Goal: Transaction & Acquisition: Purchase product/service

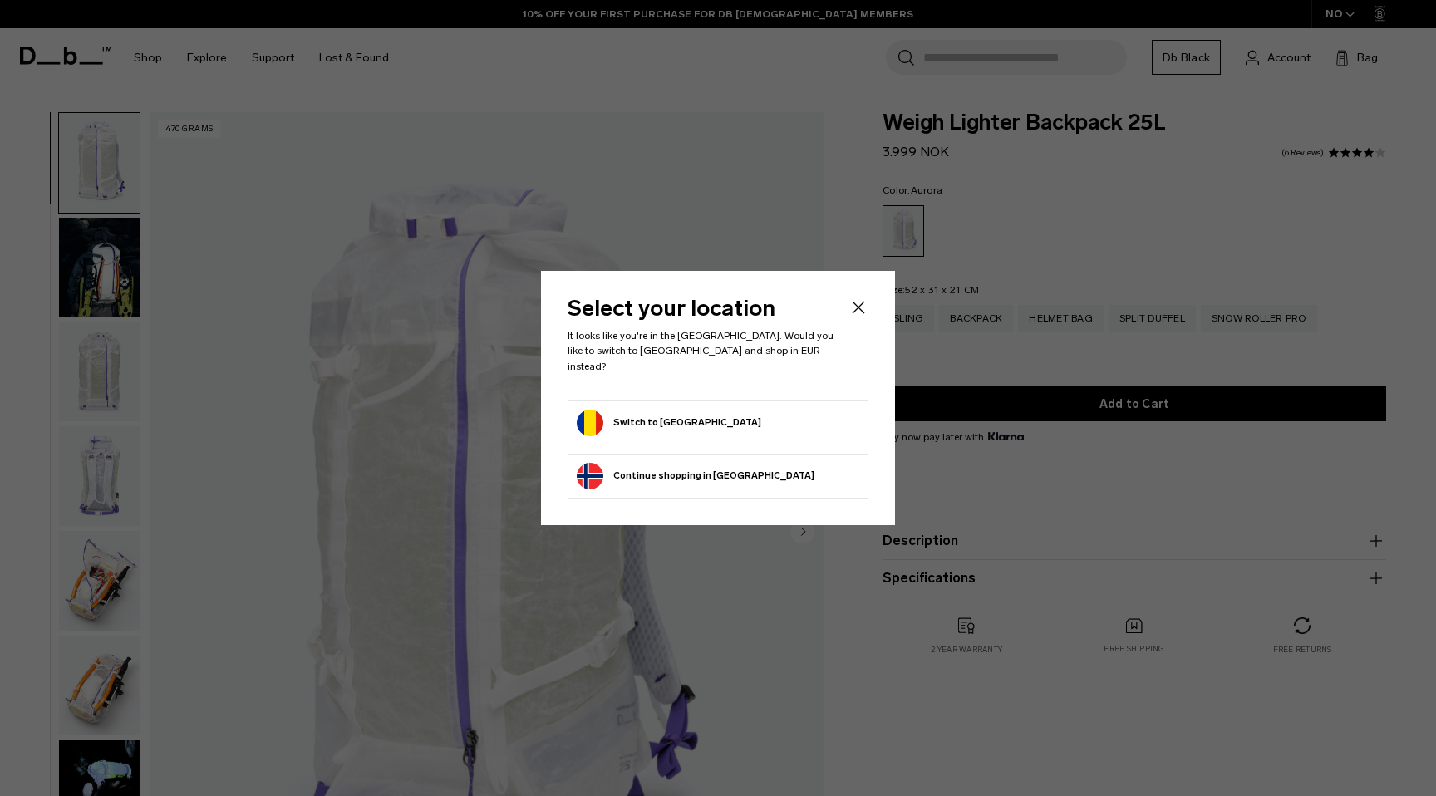
click at [856, 311] on icon "Close" at bounding box center [859, 308] width 20 height 20
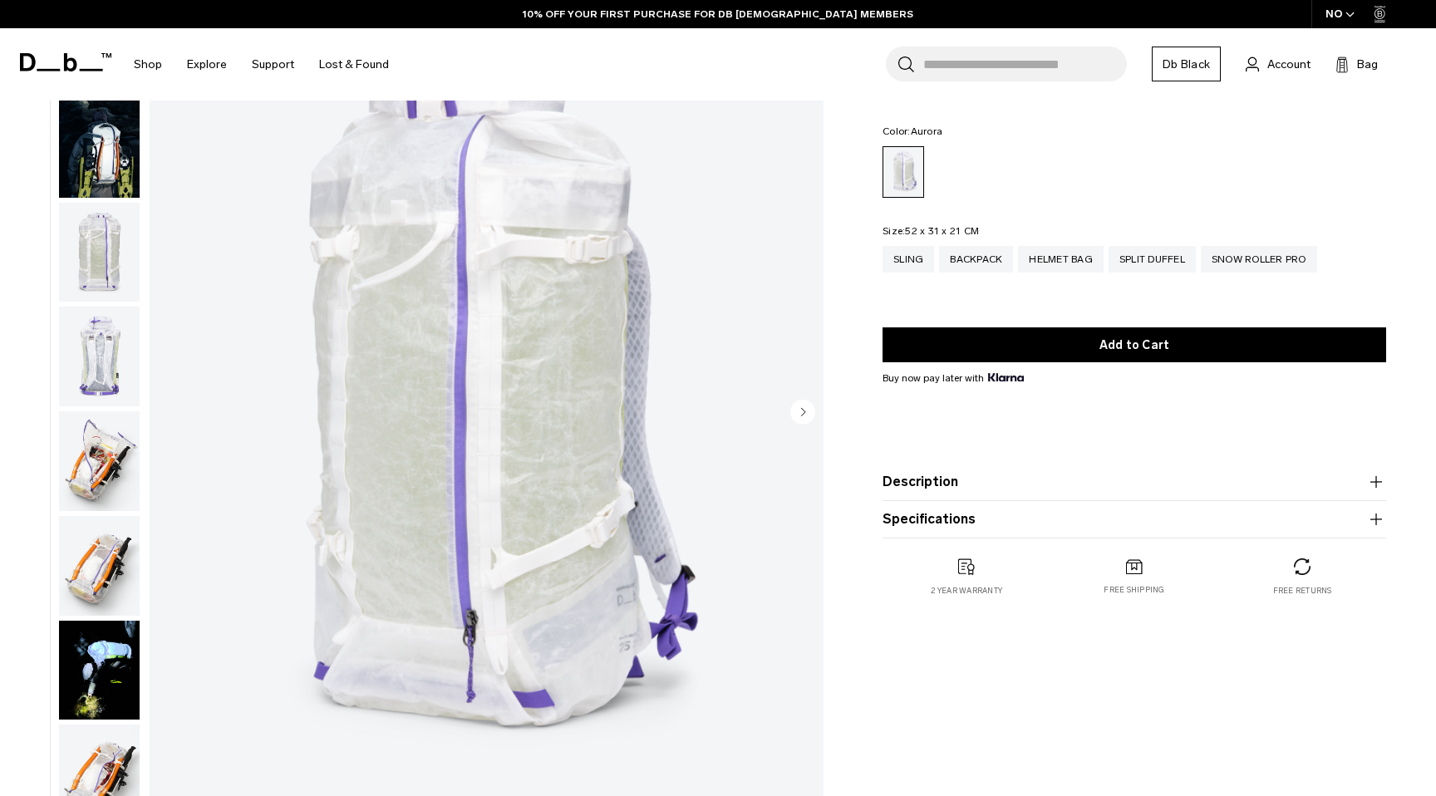
click at [806, 412] on circle "Next slide" at bounding box center [803, 411] width 25 height 25
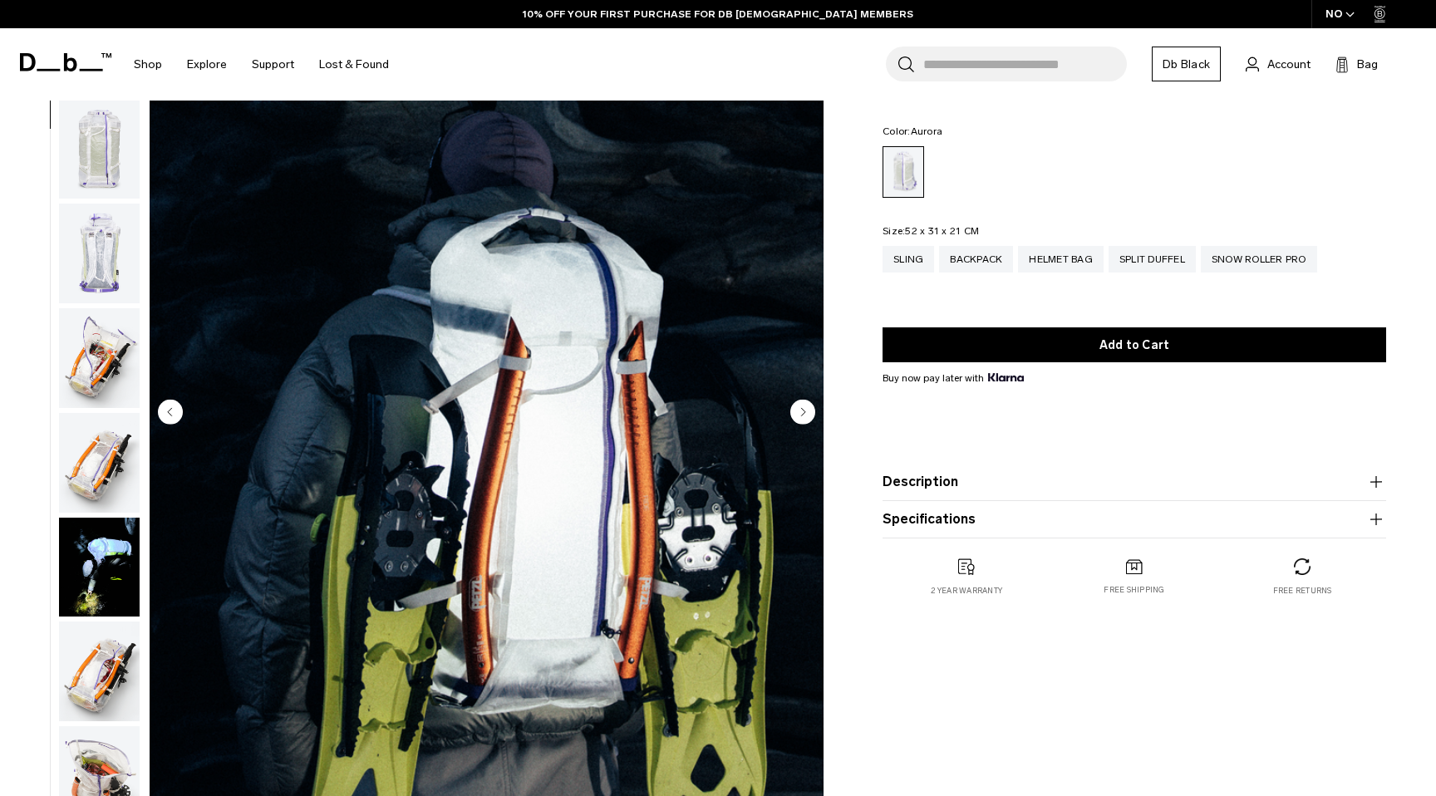
scroll to position [105, 0]
click at [806, 412] on circle "Next slide" at bounding box center [803, 411] width 25 height 25
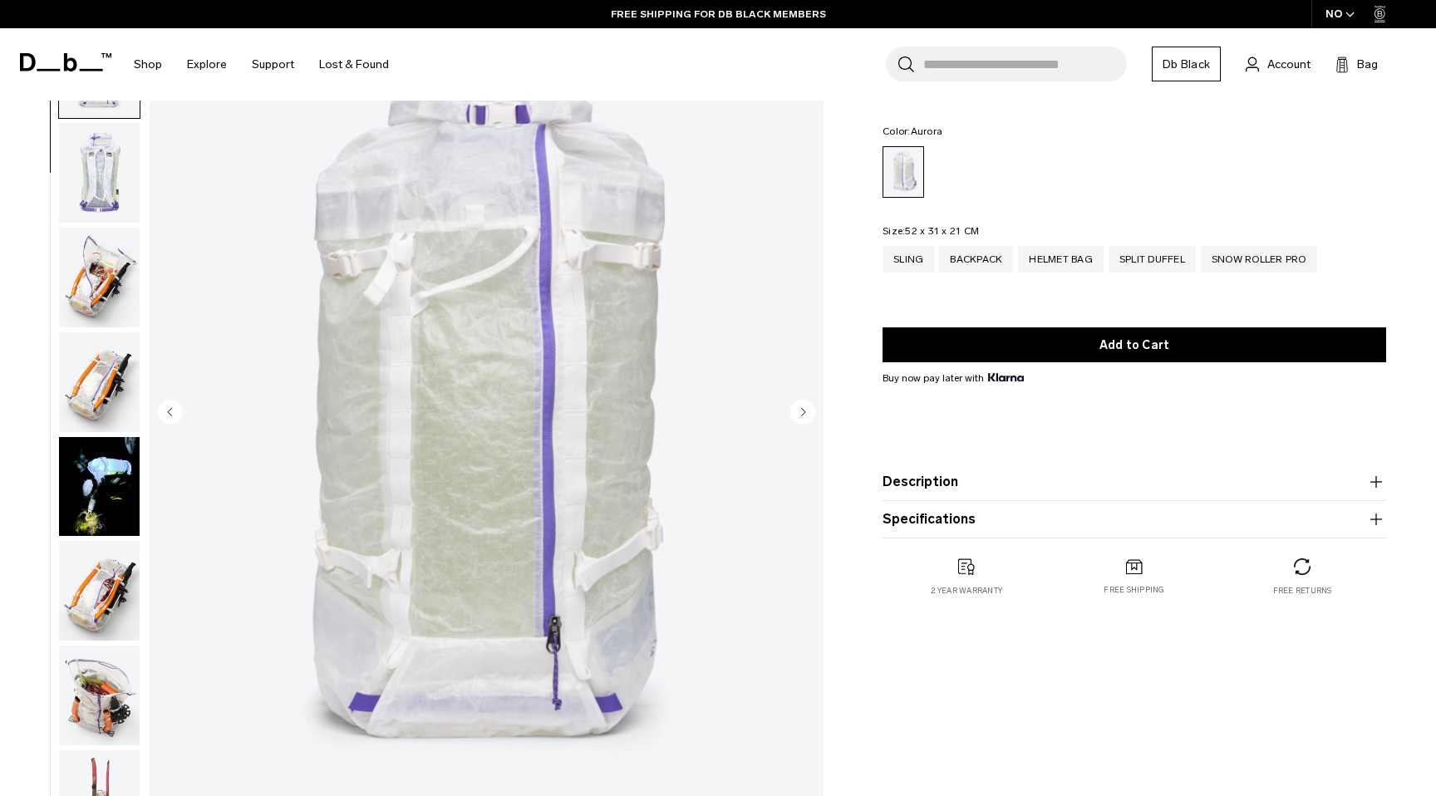
scroll to position [209, 0]
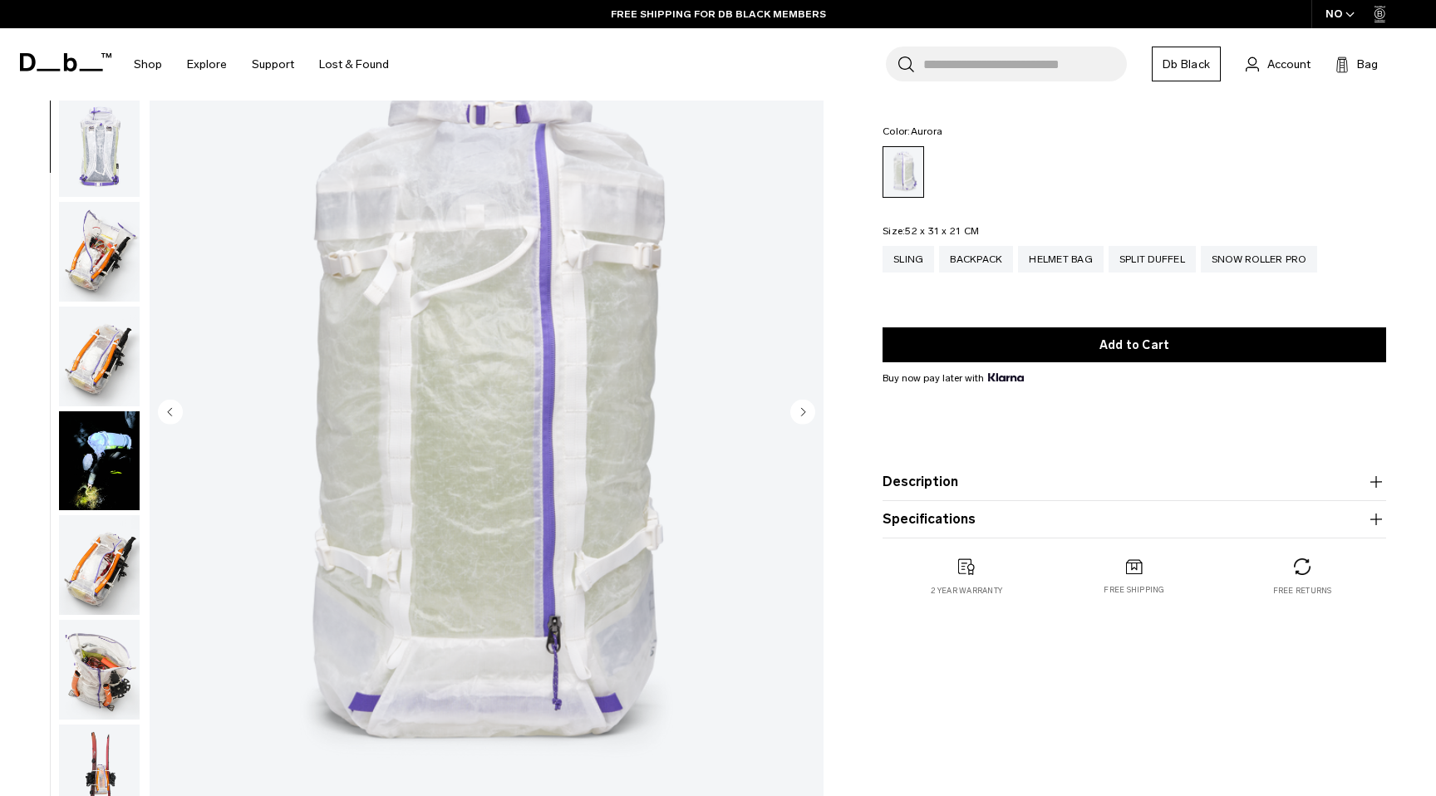
click at [806, 412] on circle "Next slide" at bounding box center [803, 411] width 25 height 25
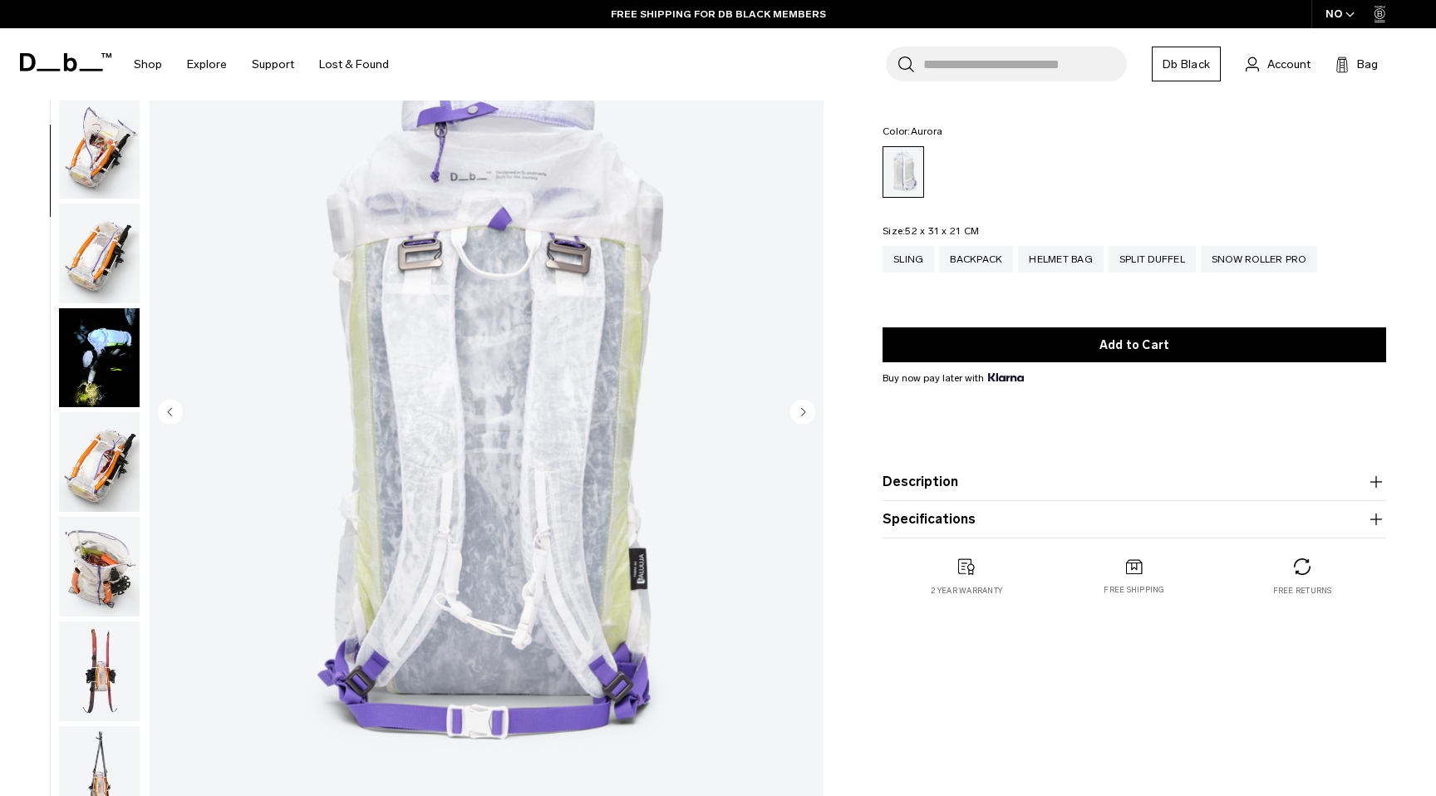
scroll to position [313, 0]
click at [806, 412] on circle "Next slide" at bounding box center [803, 411] width 25 height 25
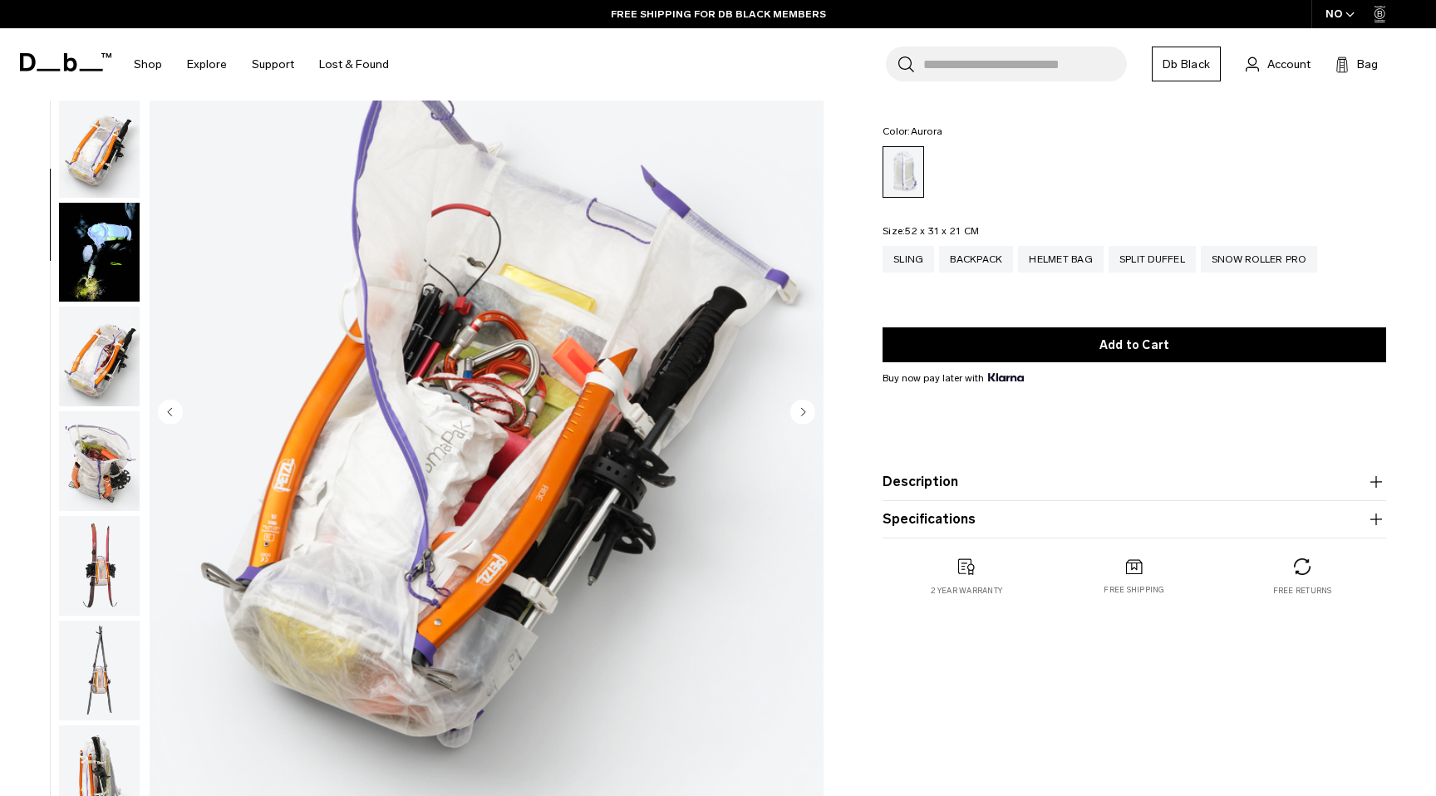
click at [806, 412] on circle "Next slide" at bounding box center [803, 411] width 25 height 25
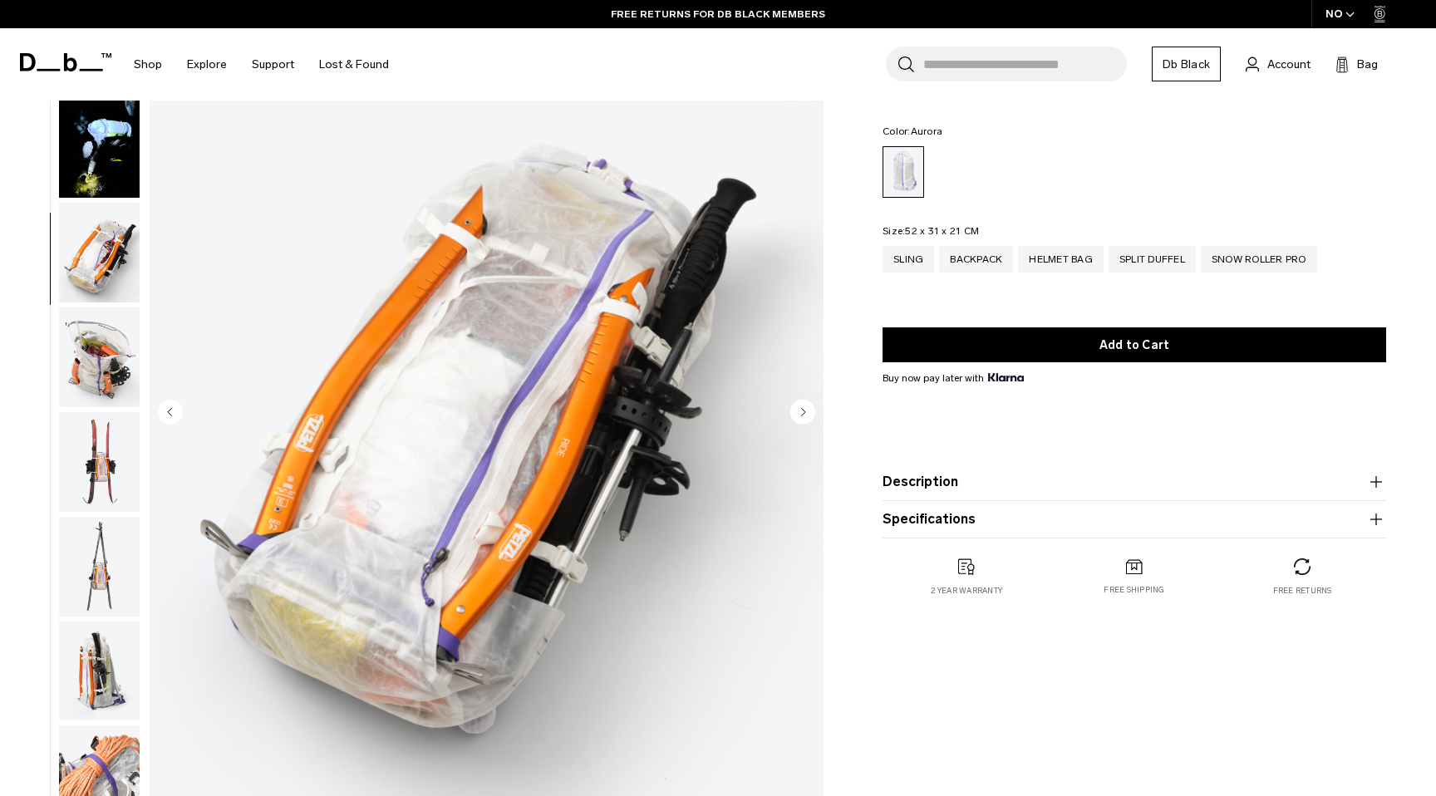
scroll to position [523, 0]
click at [806, 412] on circle "Next slide" at bounding box center [803, 411] width 25 height 25
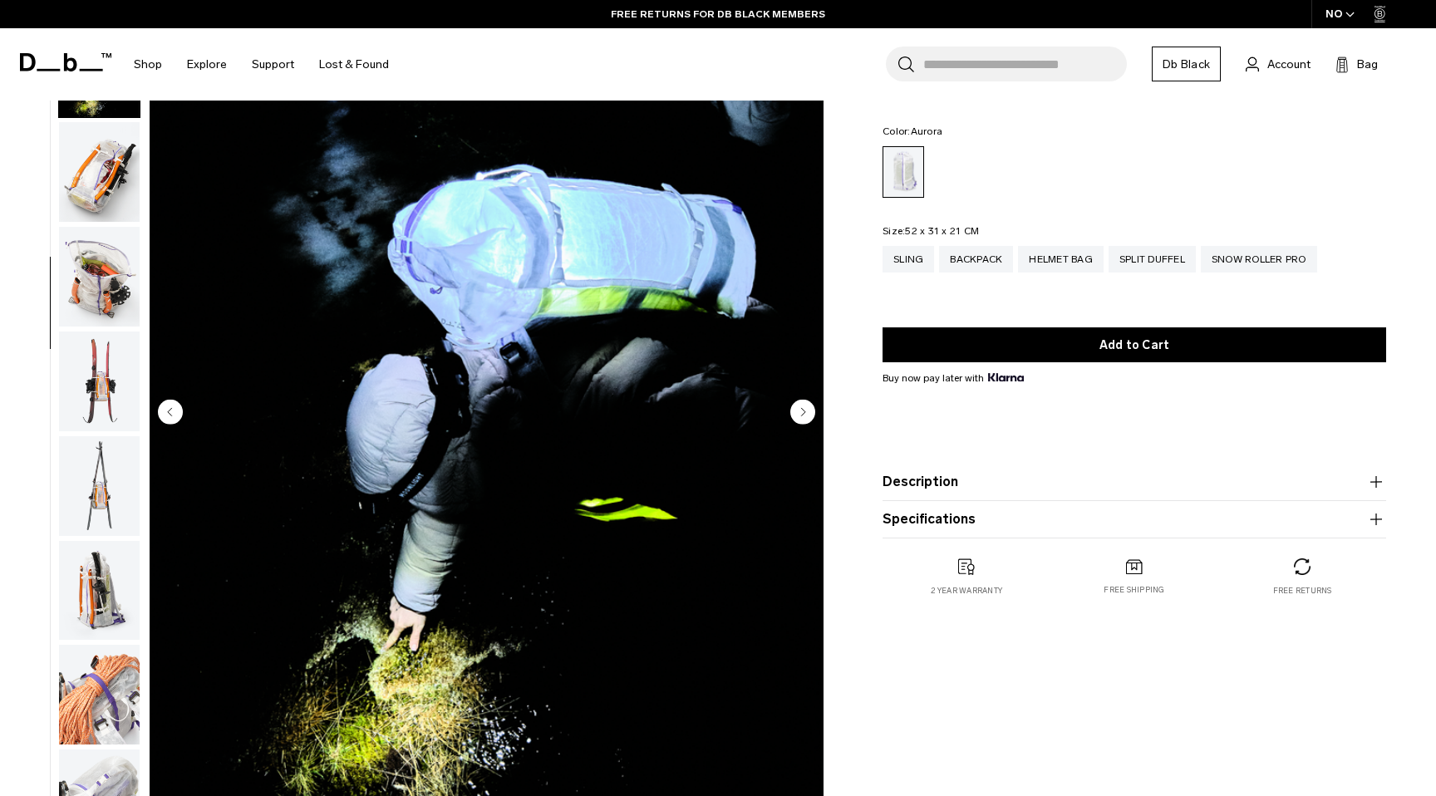
scroll to position [628, 0]
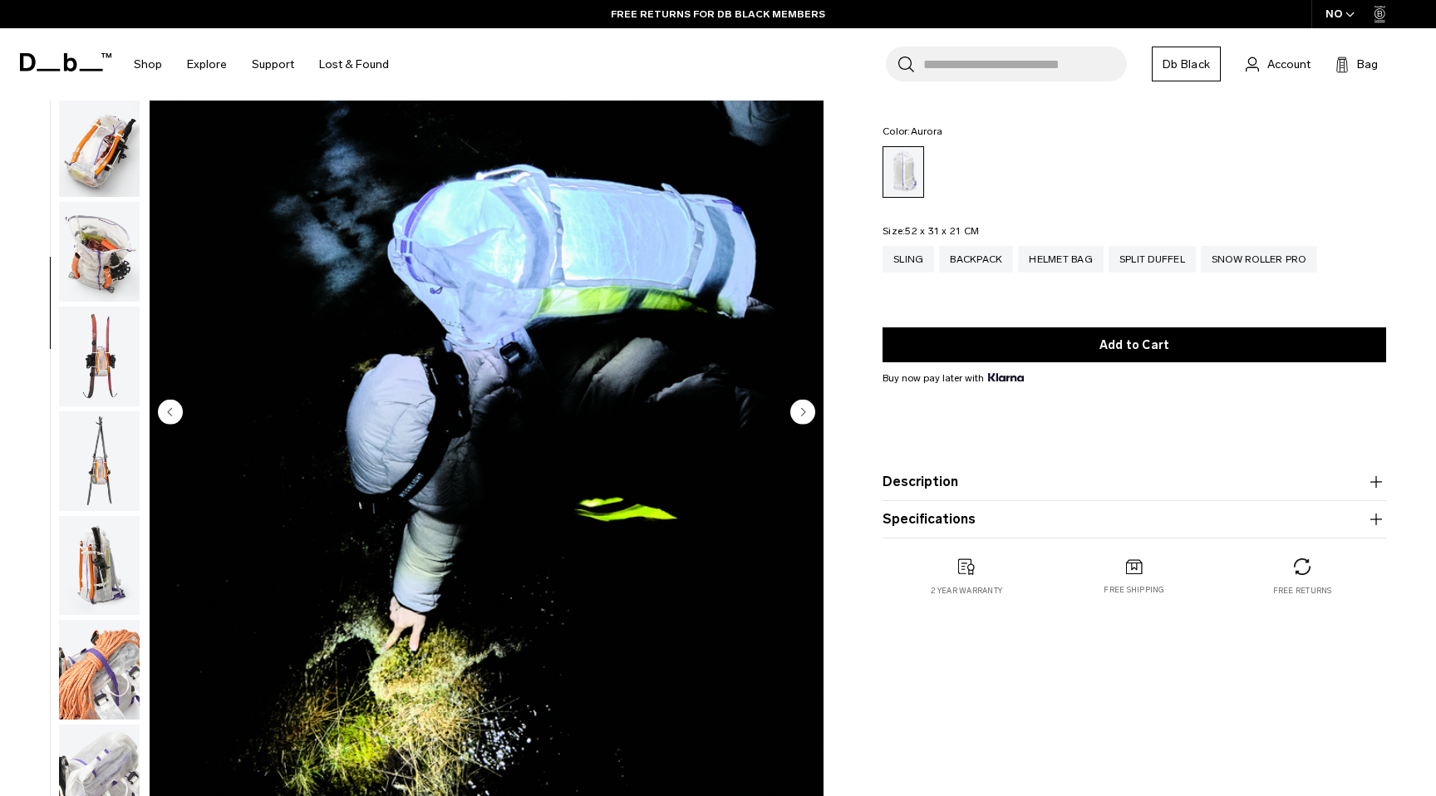
click at [806, 412] on circle "Next slide" at bounding box center [803, 411] width 25 height 25
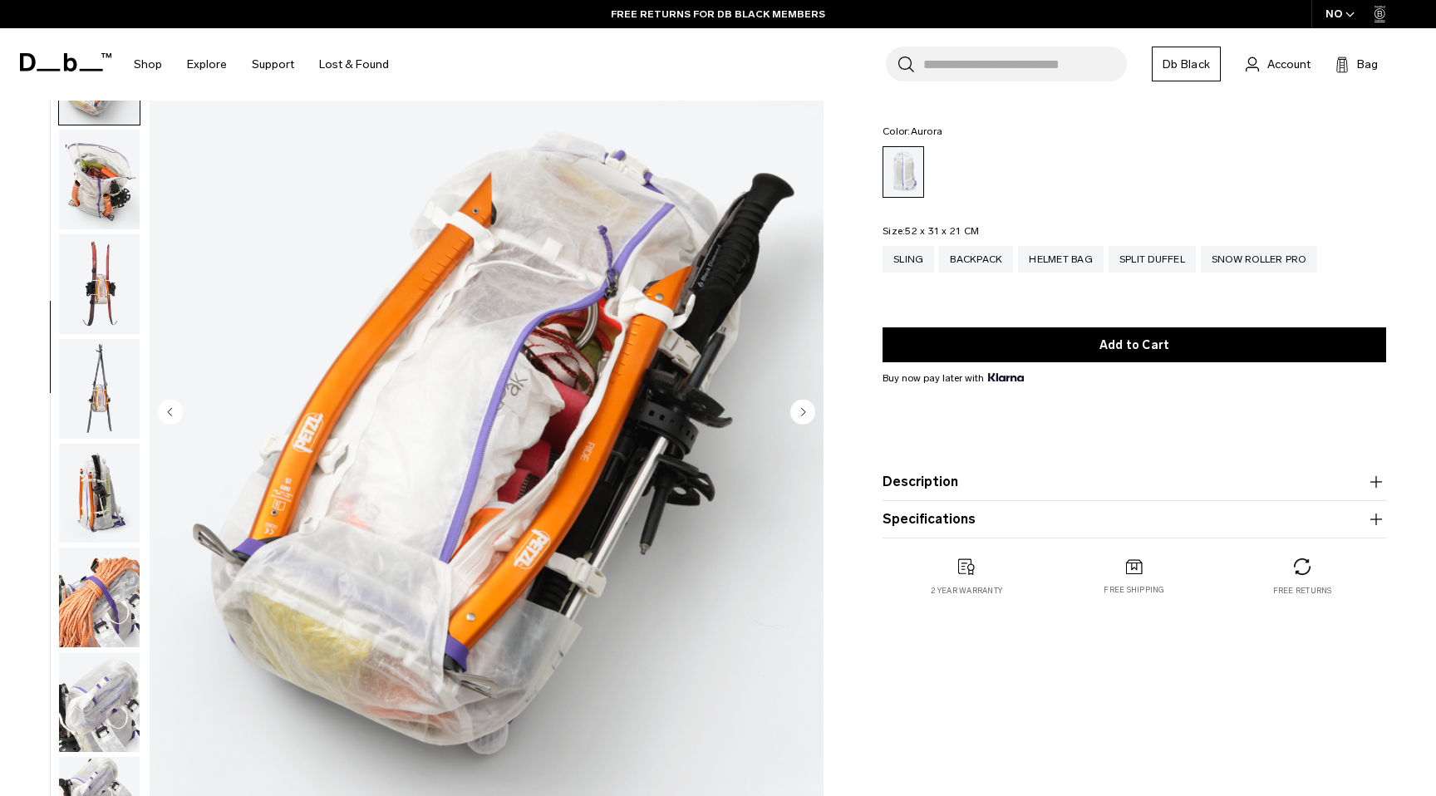
scroll to position [732, 0]
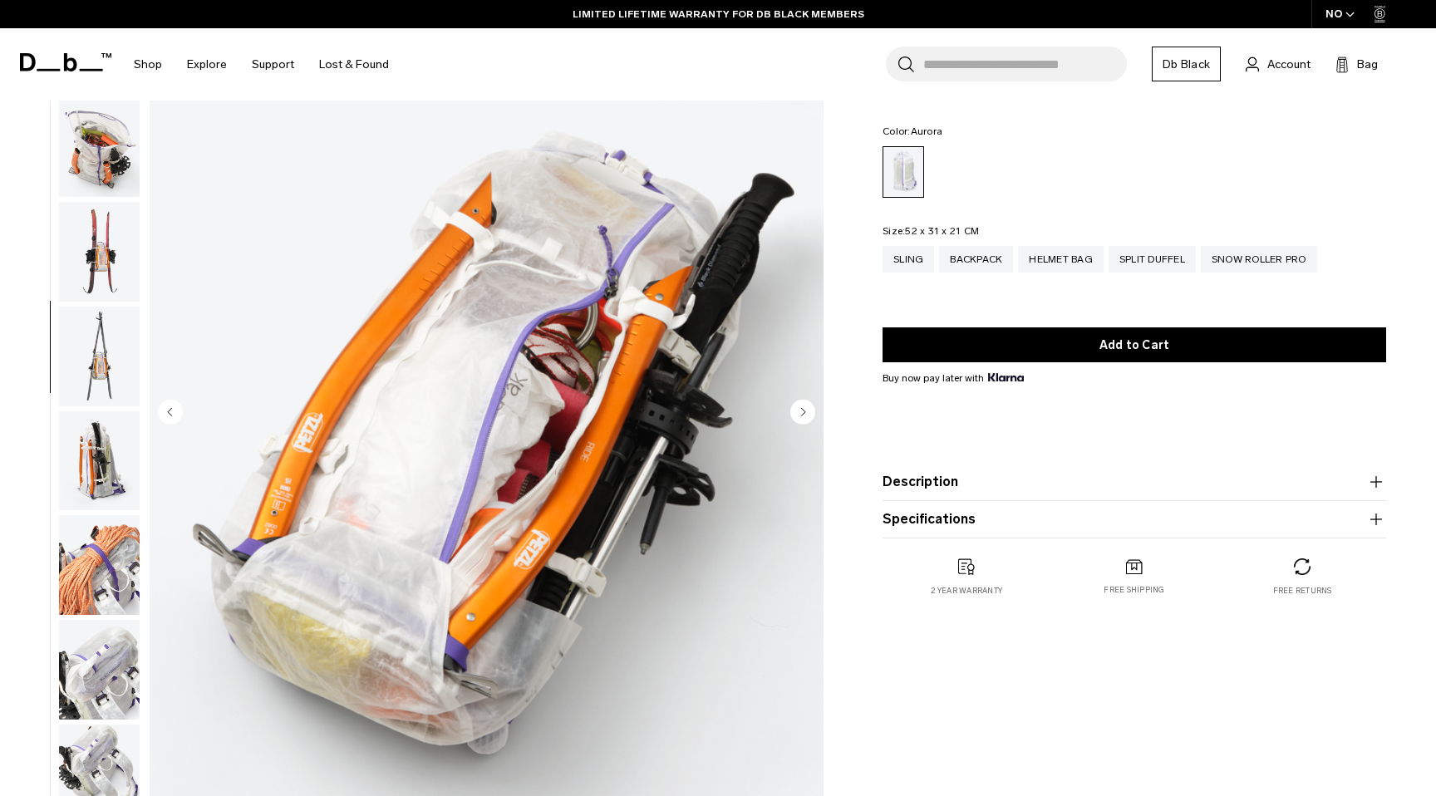
click at [806, 412] on circle "Next slide" at bounding box center [803, 411] width 25 height 25
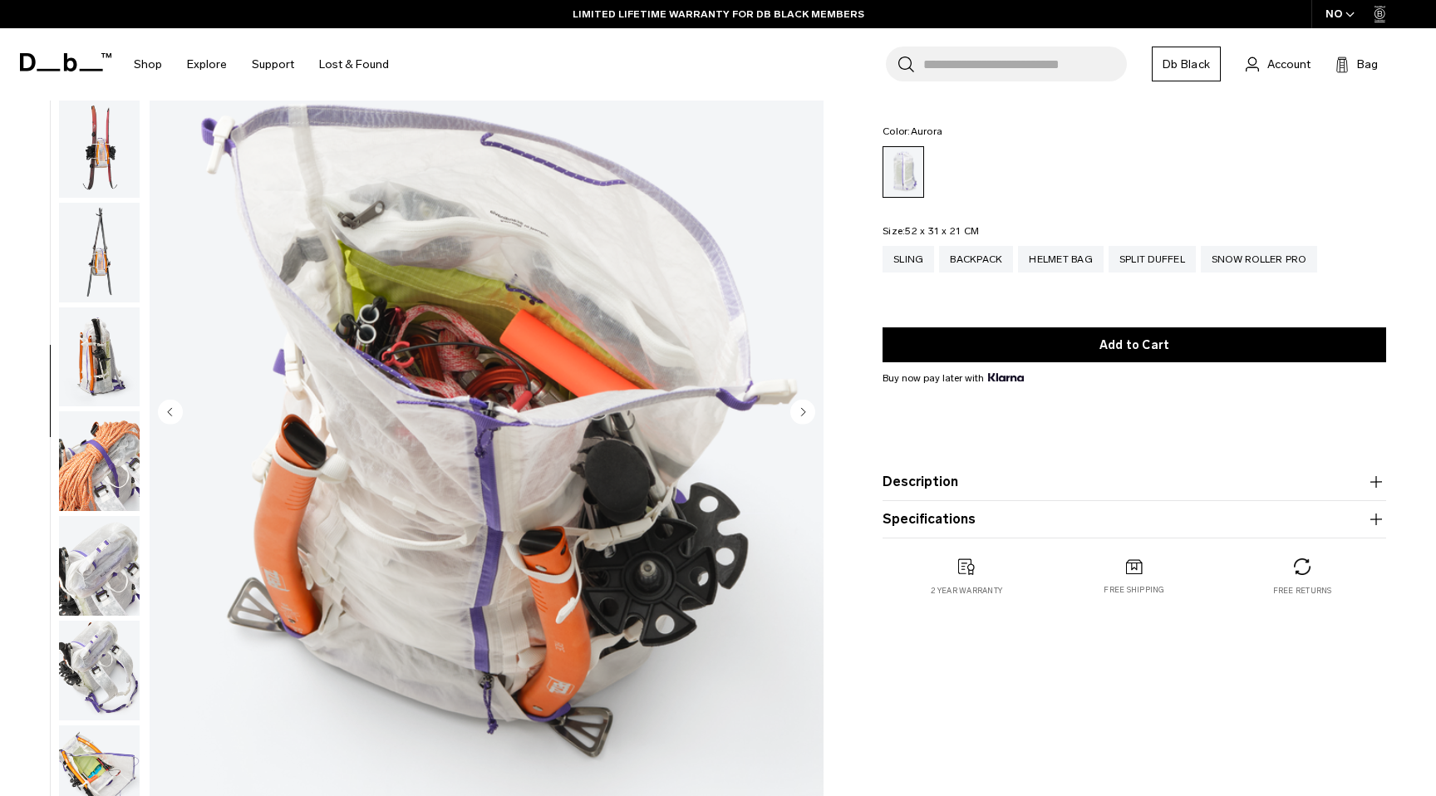
click at [806, 412] on circle "Next slide" at bounding box center [803, 411] width 25 height 25
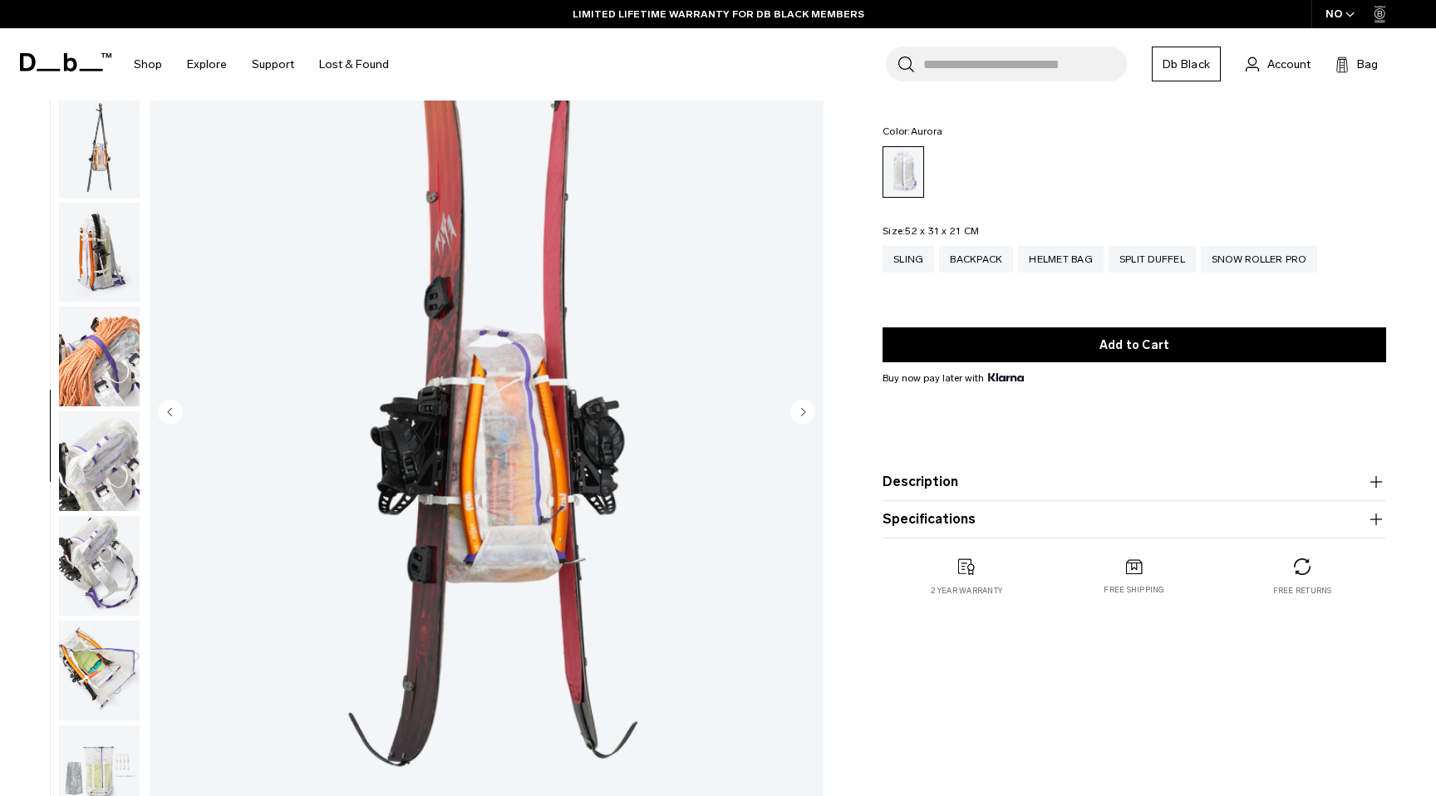
click at [806, 412] on circle "Next slide" at bounding box center [803, 411] width 25 height 25
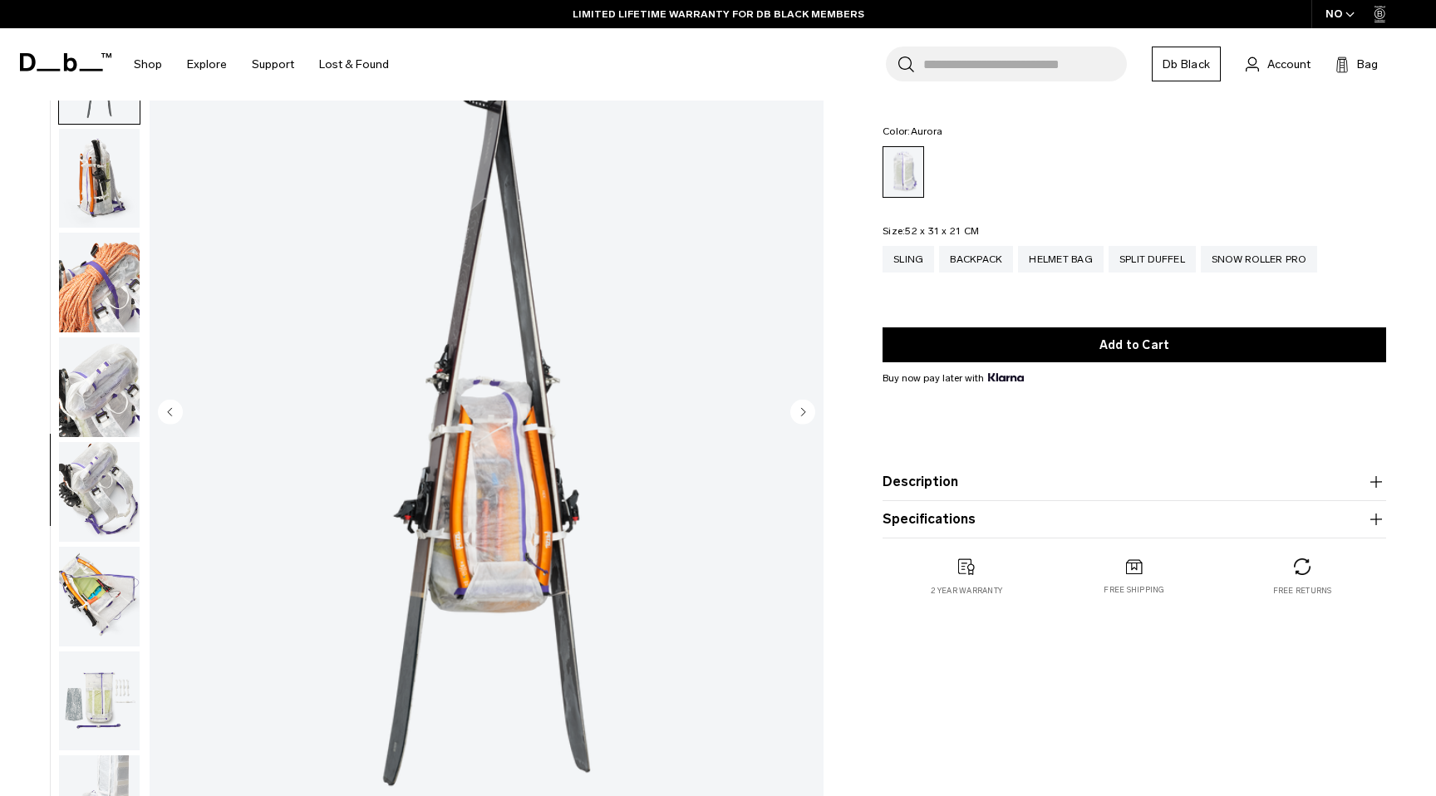
scroll to position [1037, 0]
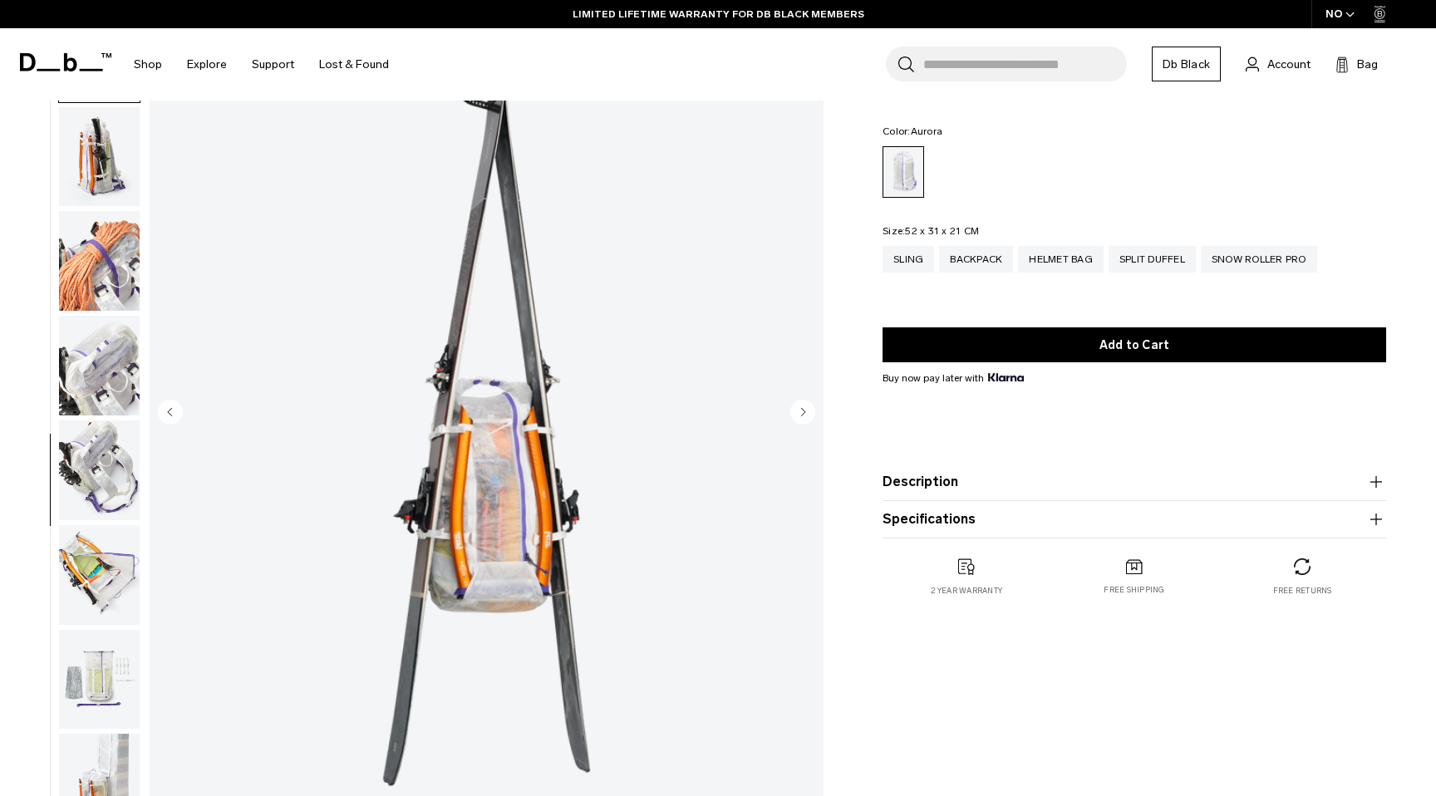
click at [806, 412] on circle "Next slide" at bounding box center [803, 411] width 25 height 25
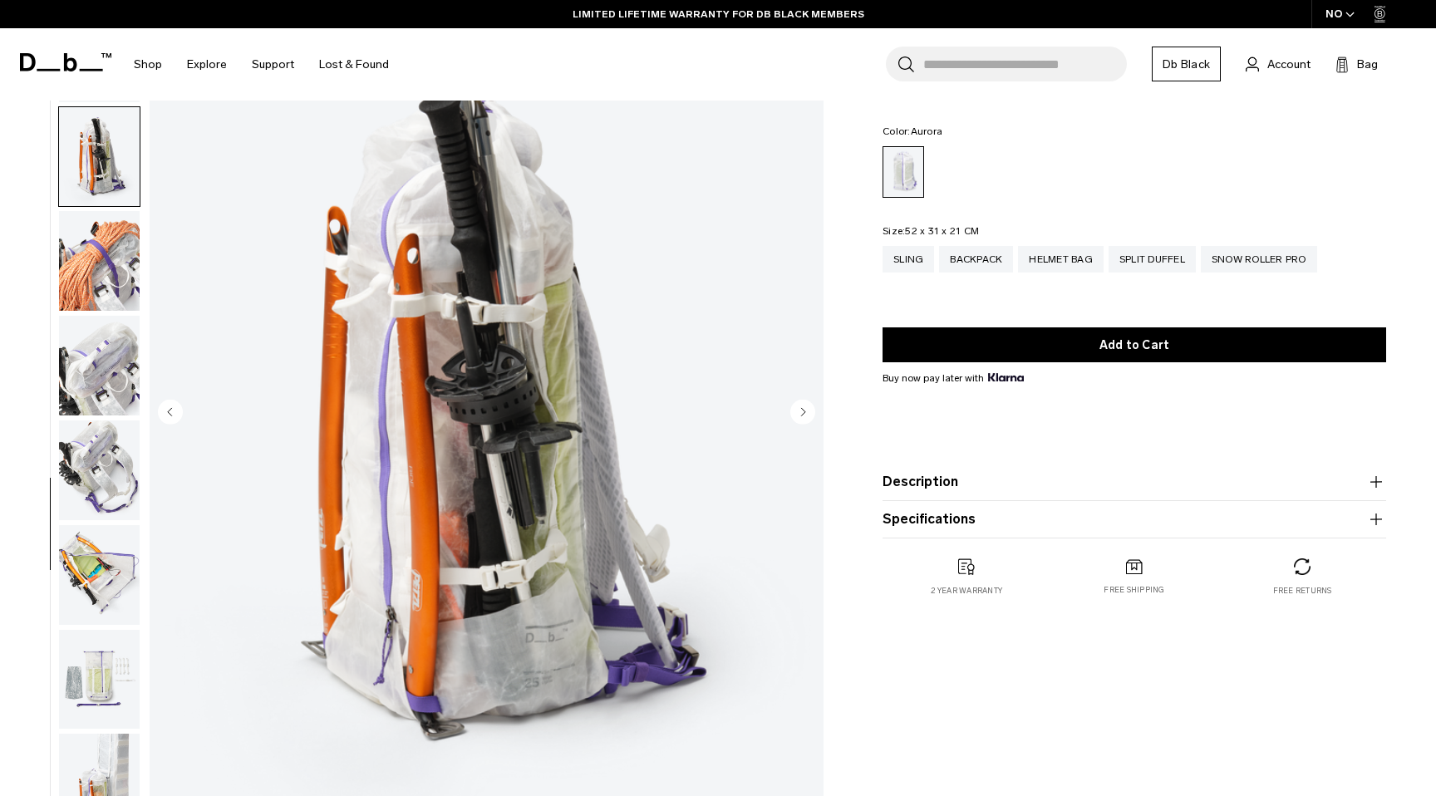
click at [806, 412] on circle "Next slide" at bounding box center [803, 411] width 25 height 25
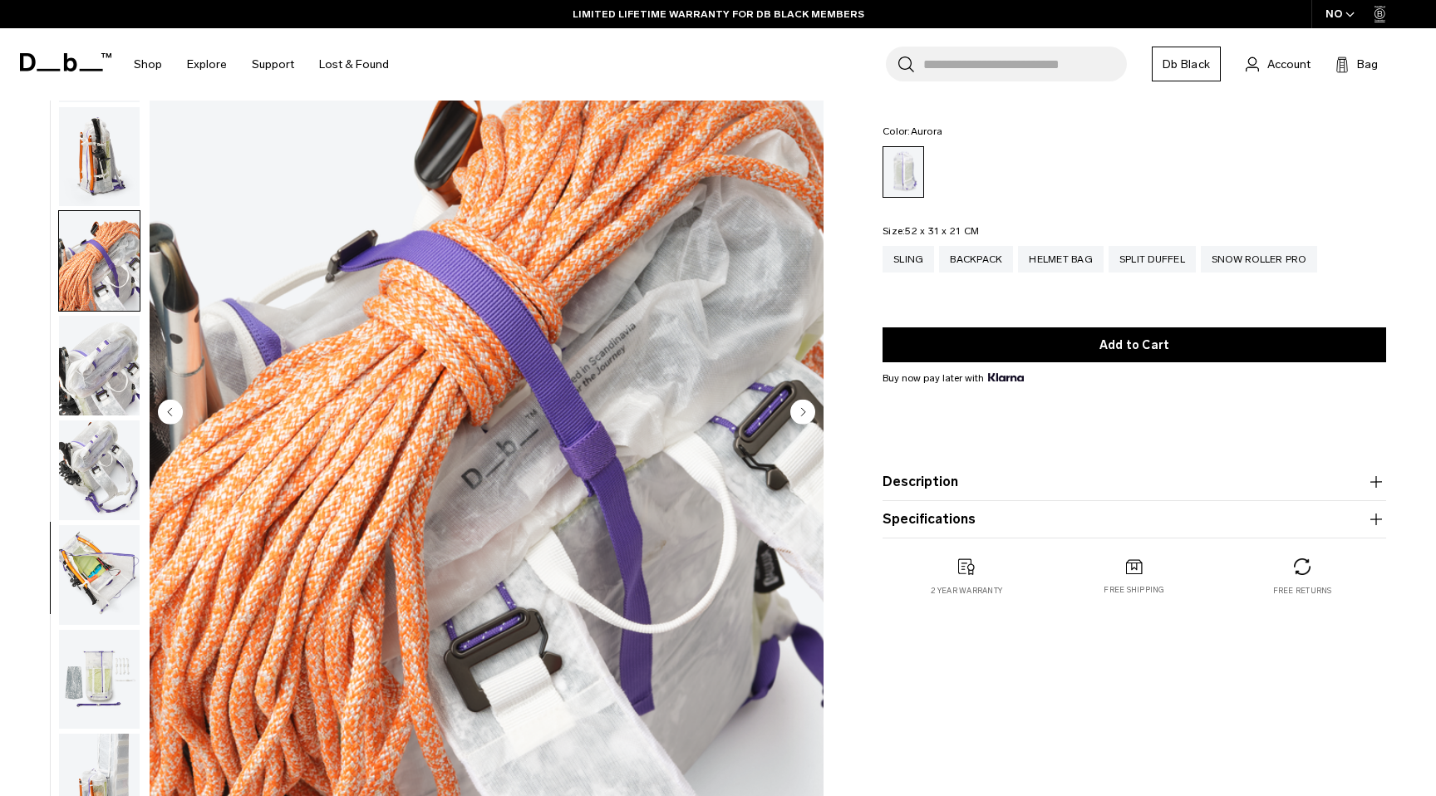
click at [806, 412] on circle "Next slide" at bounding box center [803, 411] width 25 height 25
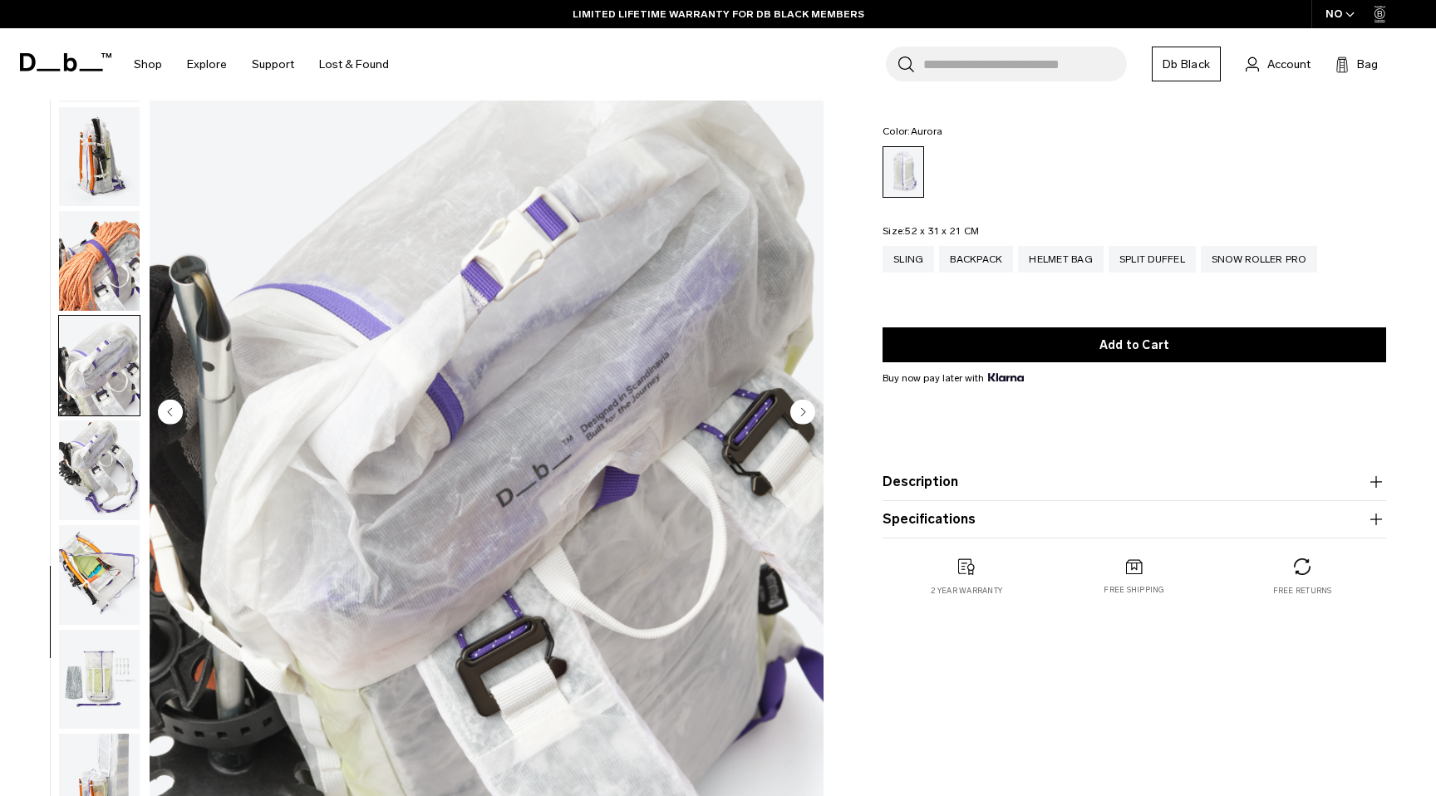
click at [806, 412] on circle "Next slide" at bounding box center [803, 411] width 25 height 25
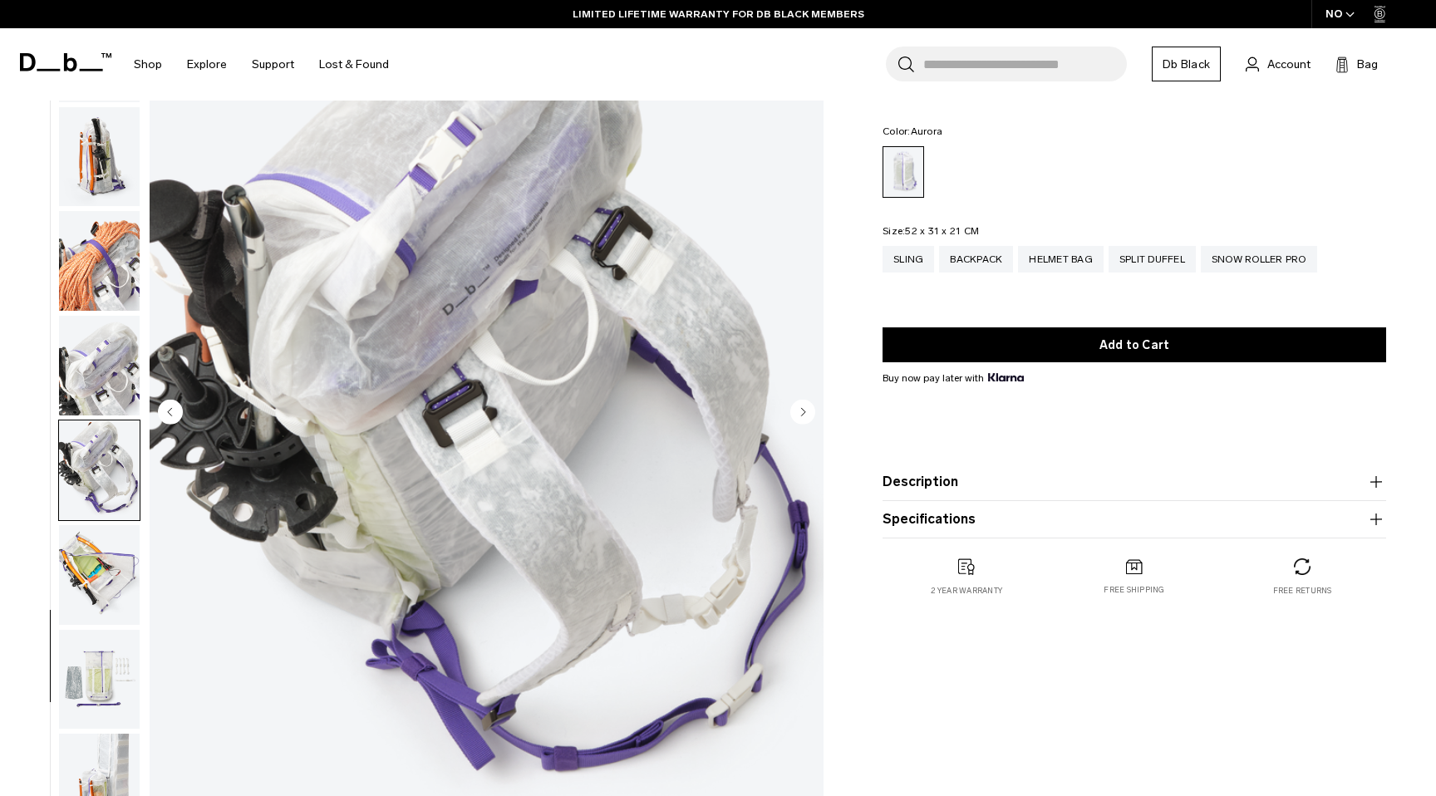
click at [806, 412] on circle "Next slide" at bounding box center [803, 411] width 25 height 25
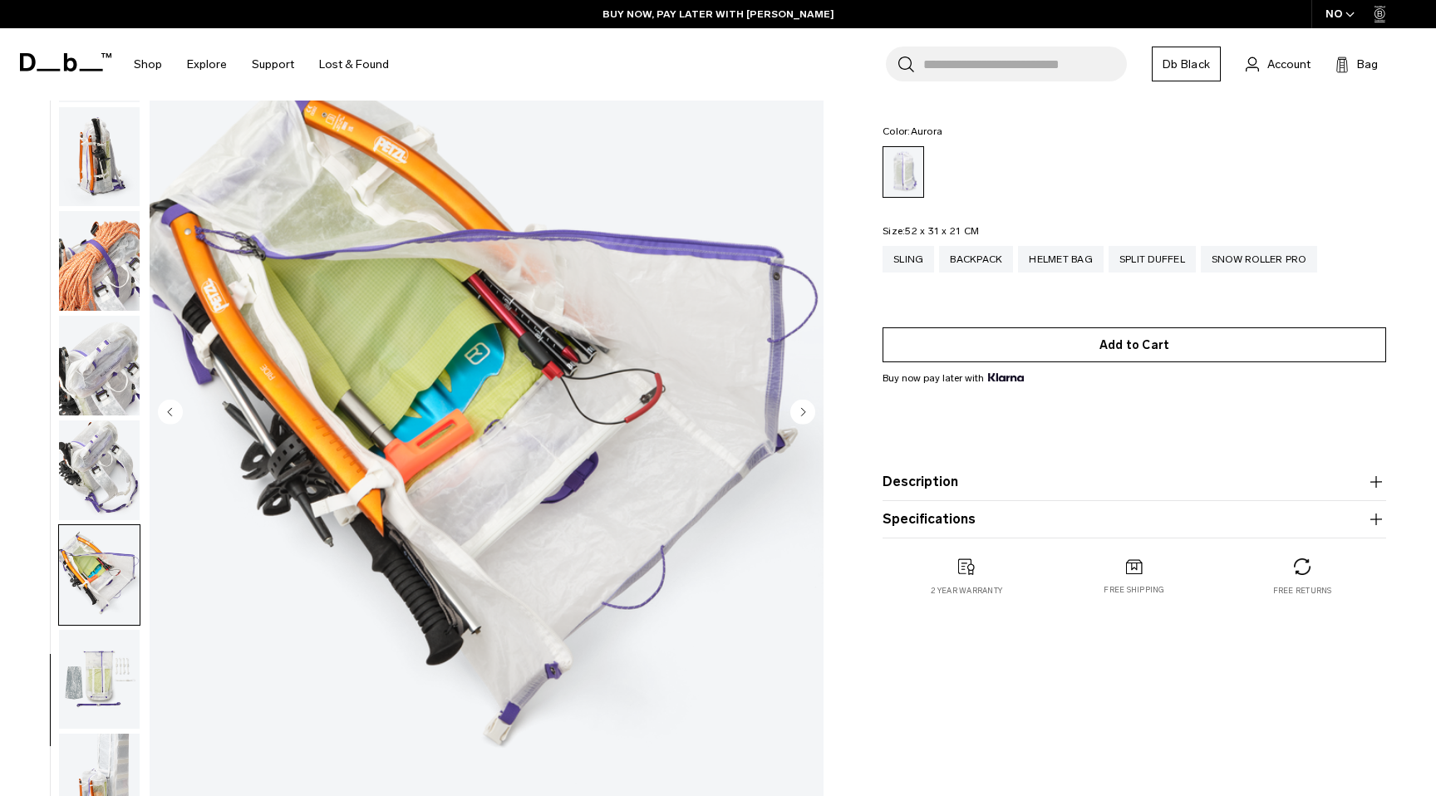
click at [994, 343] on button "Add to Cart" at bounding box center [1135, 345] width 504 height 35
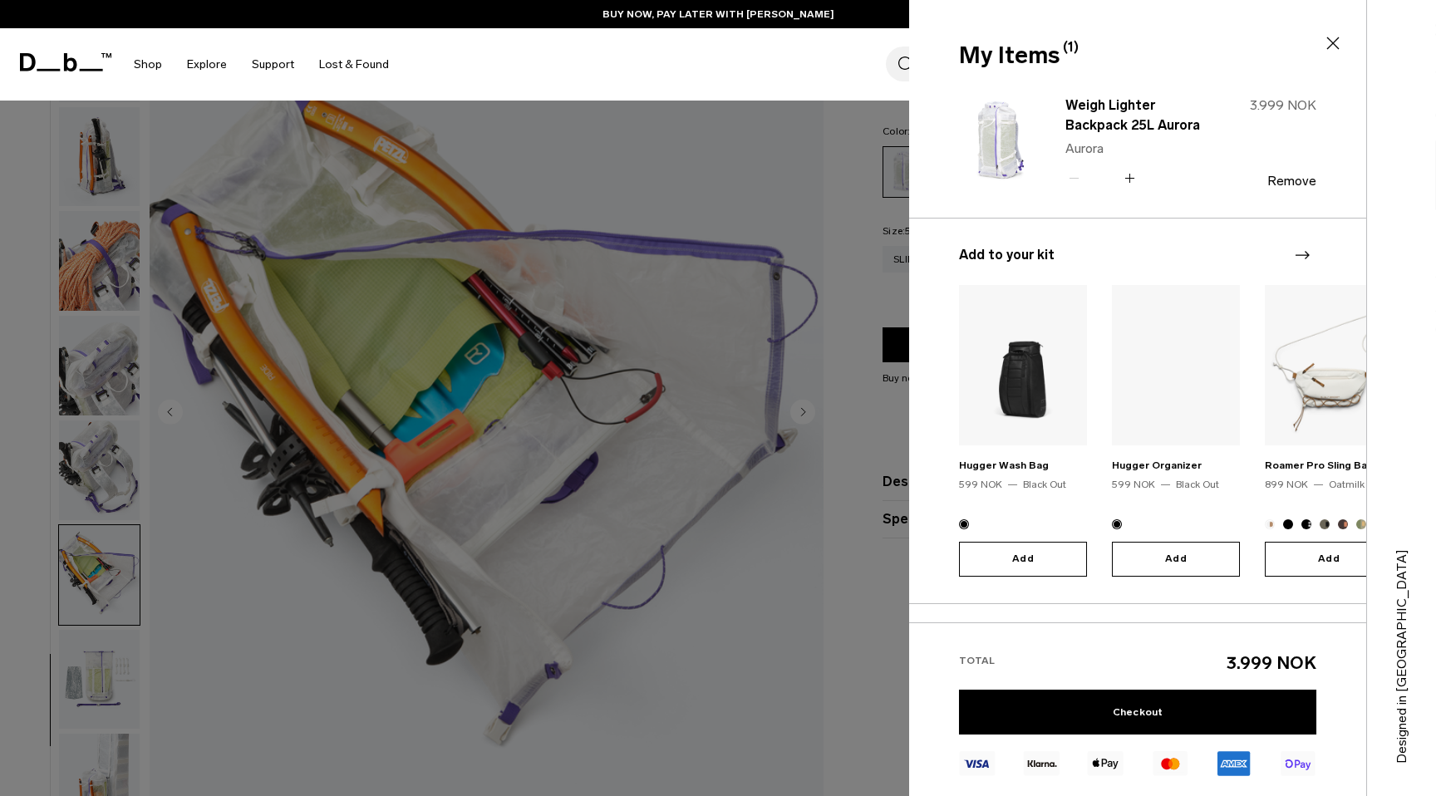
click at [1334, 42] on icon at bounding box center [1334, 43] width 12 height 12
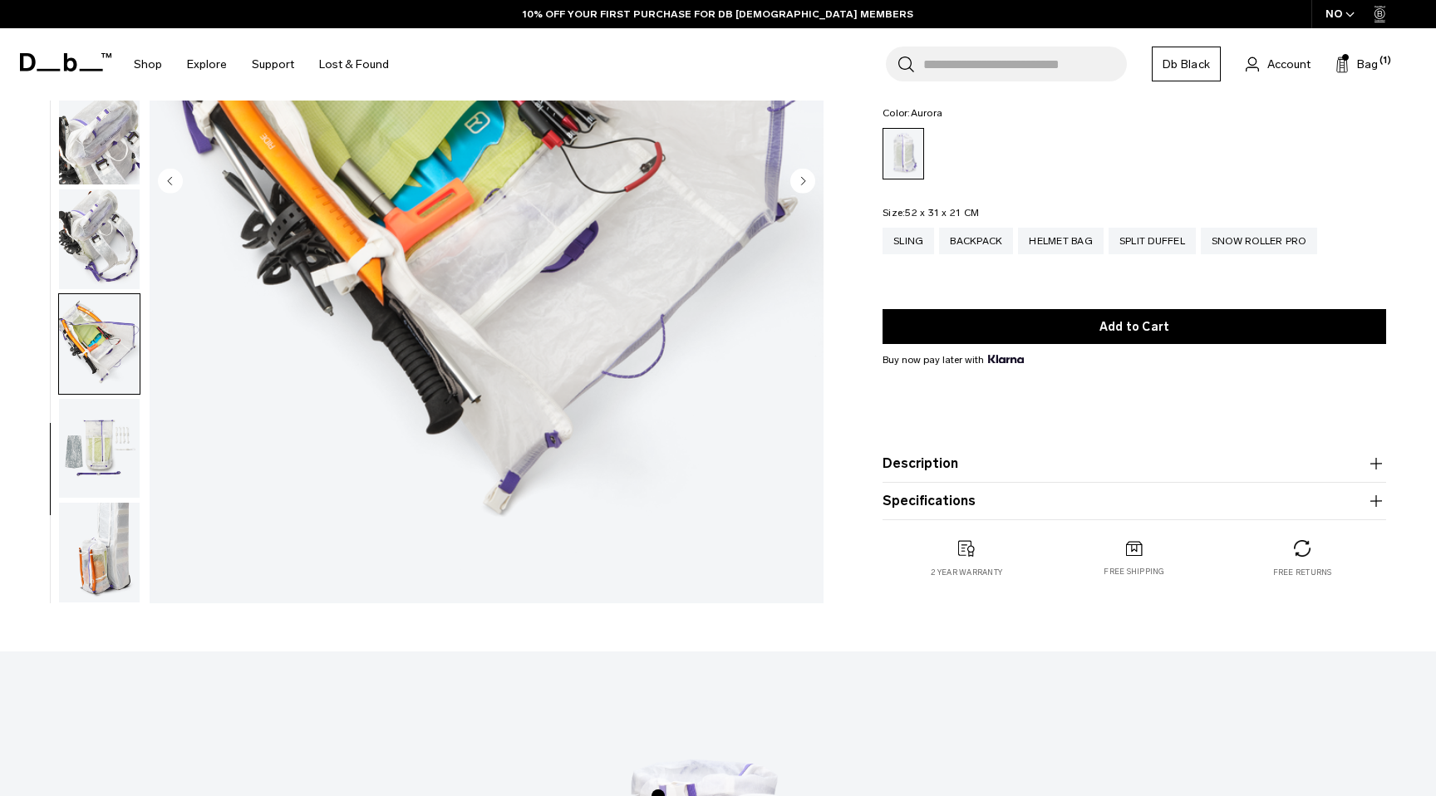
scroll to position [0, 0]
